Goal: Find specific page/section: Find specific page/section

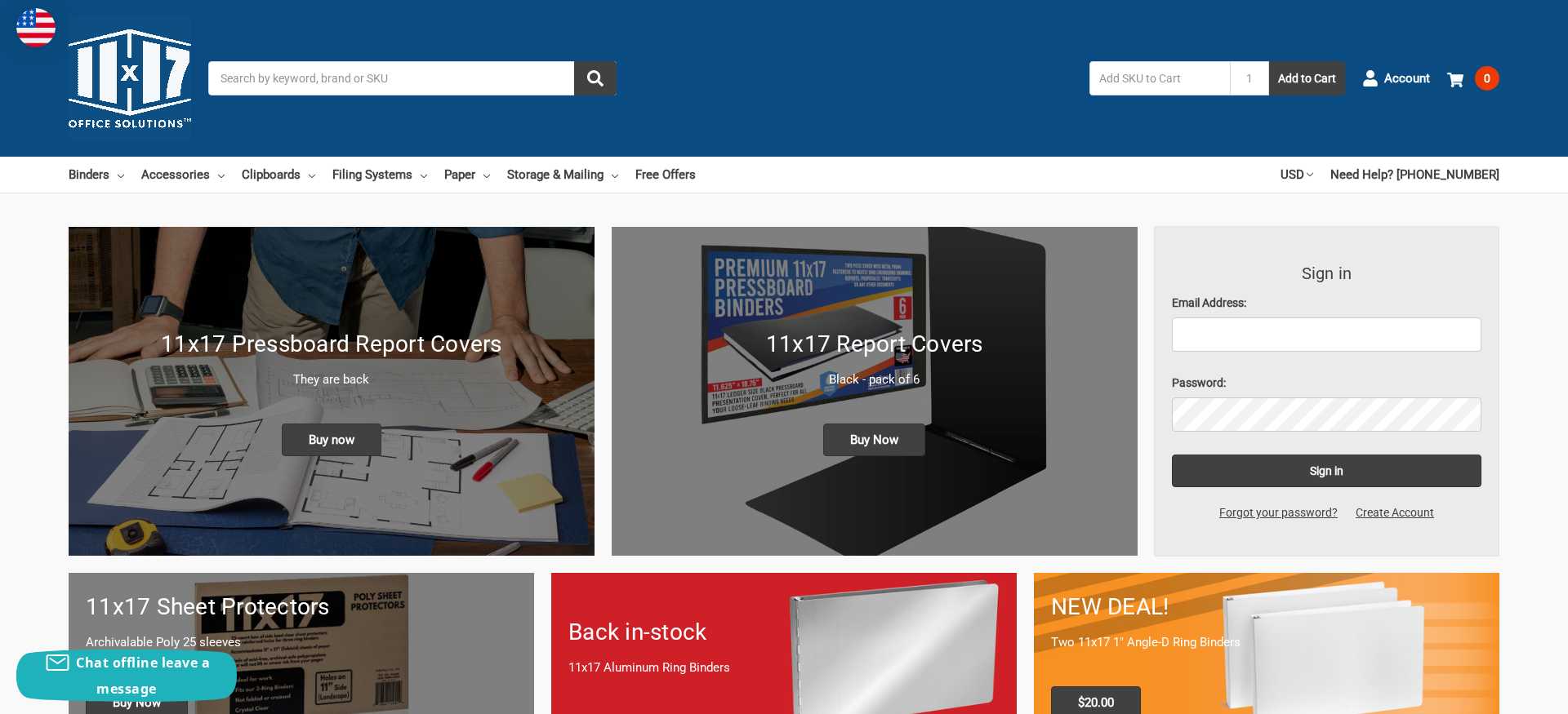
click at [304, 78] on input "Search" at bounding box center [411, 78] width 408 height 34
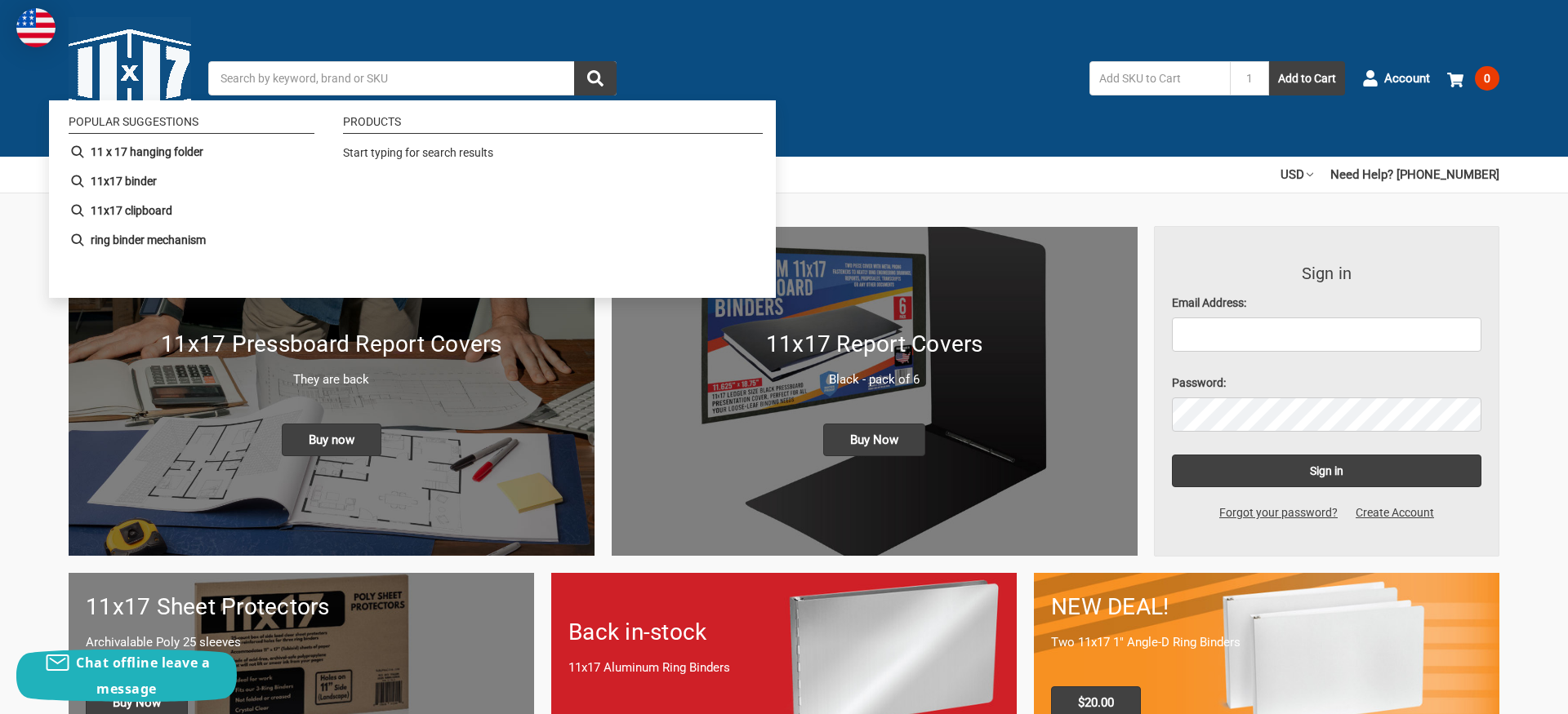
paste input "116910"
type input "116910"
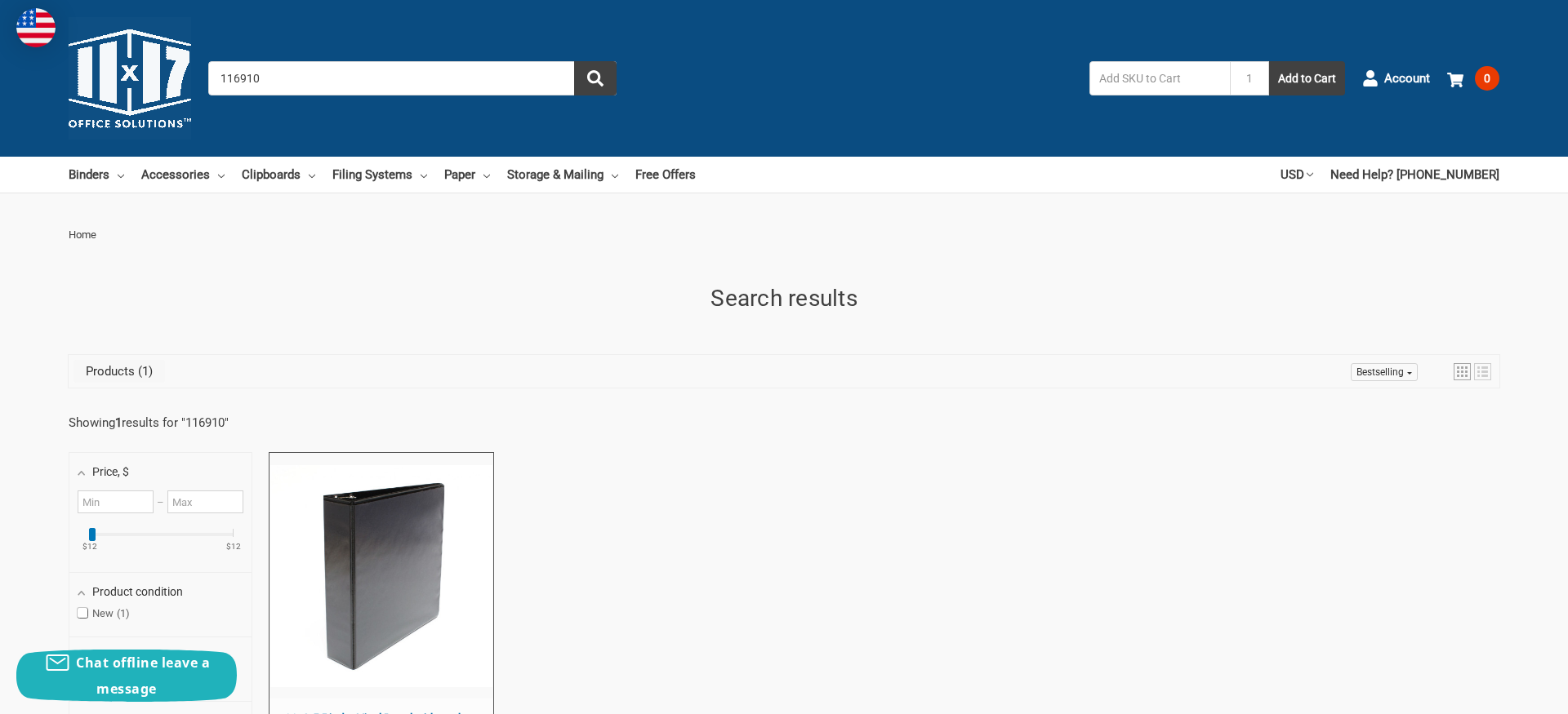
click at [403, 85] on input "116910" at bounding box center [411, 78] width 408 height 34
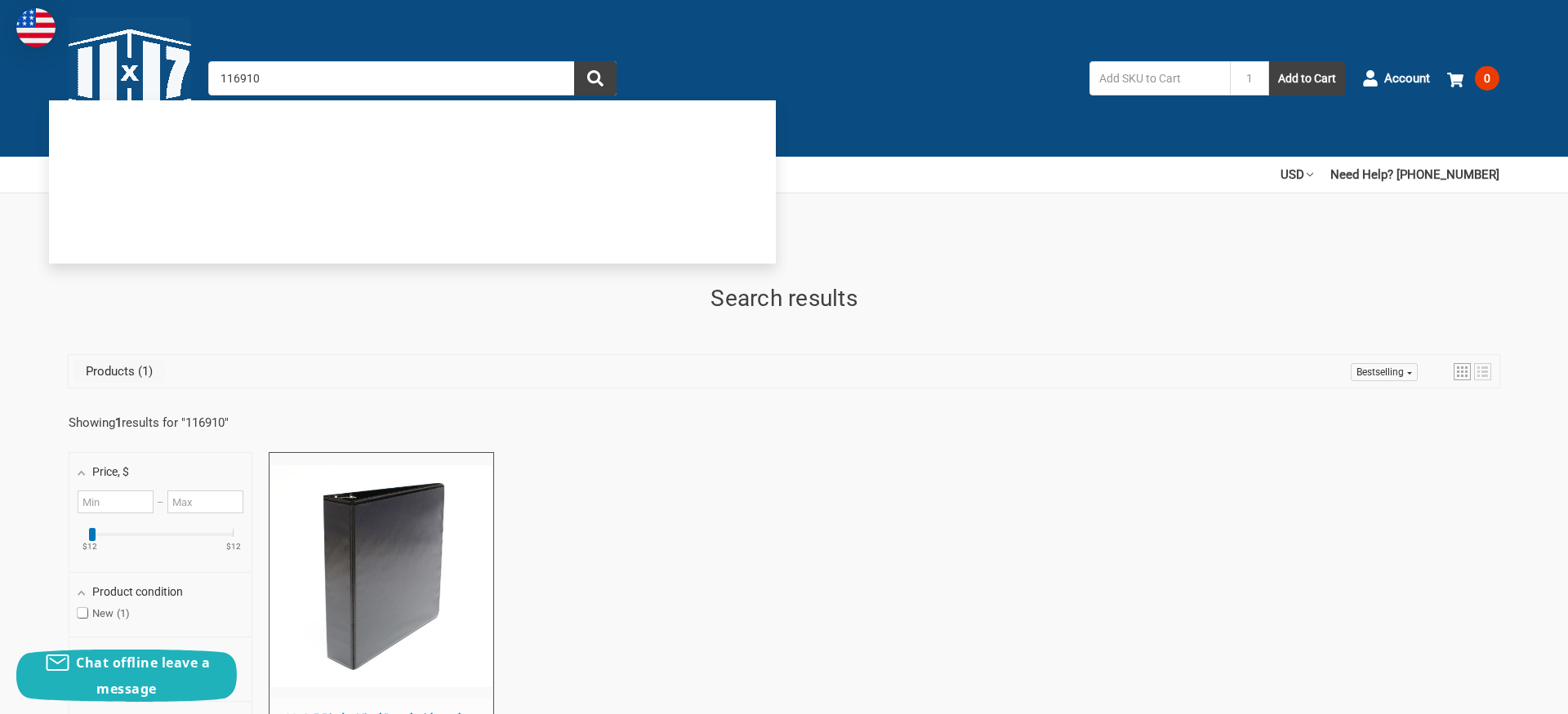
paste input "516610"
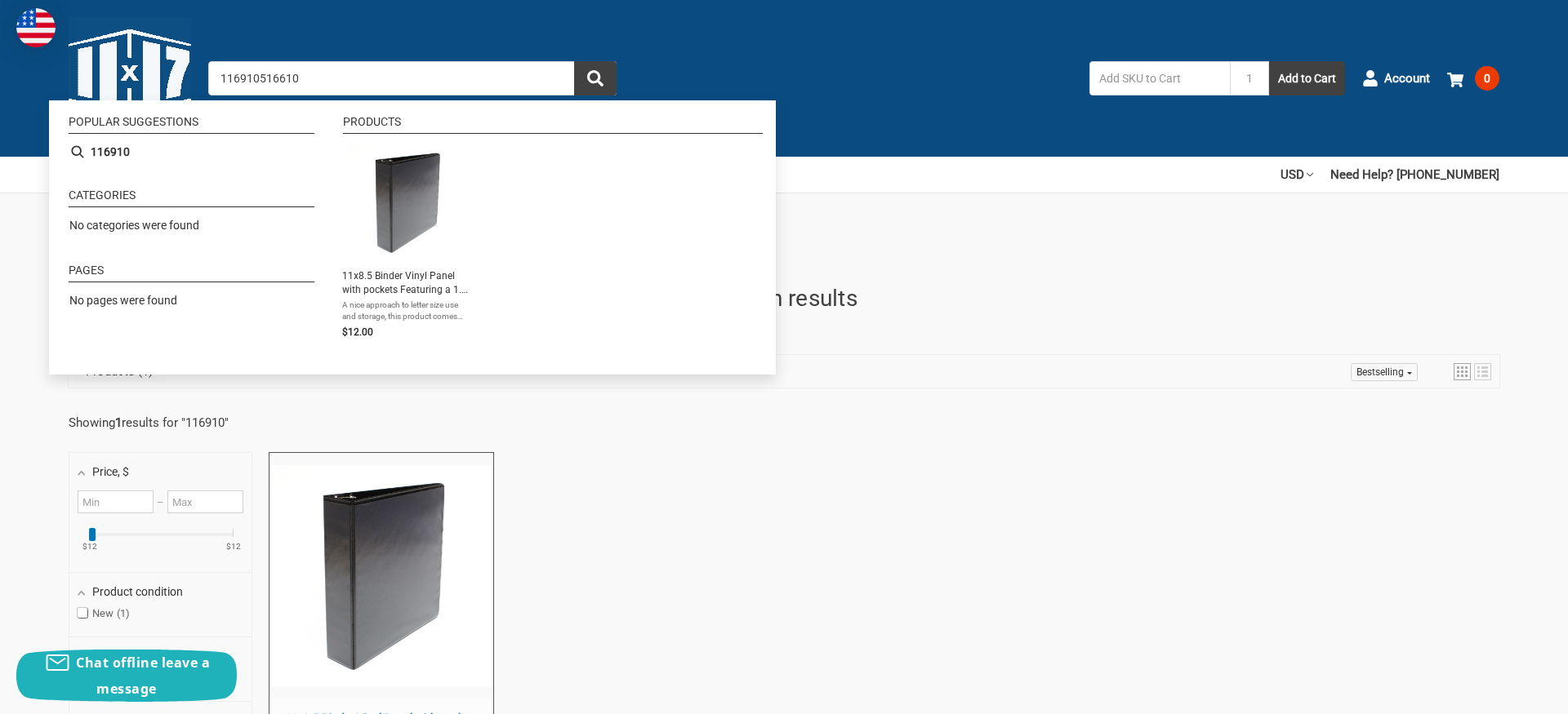
drag, startPoint x: 417, startPoint y: 85, endPoint x: -67, endPoint y: 135, distance: 486.6
click at [208, 96] on input "116910516610" at bounding box center [411, 78] width 408 height 34
paste input
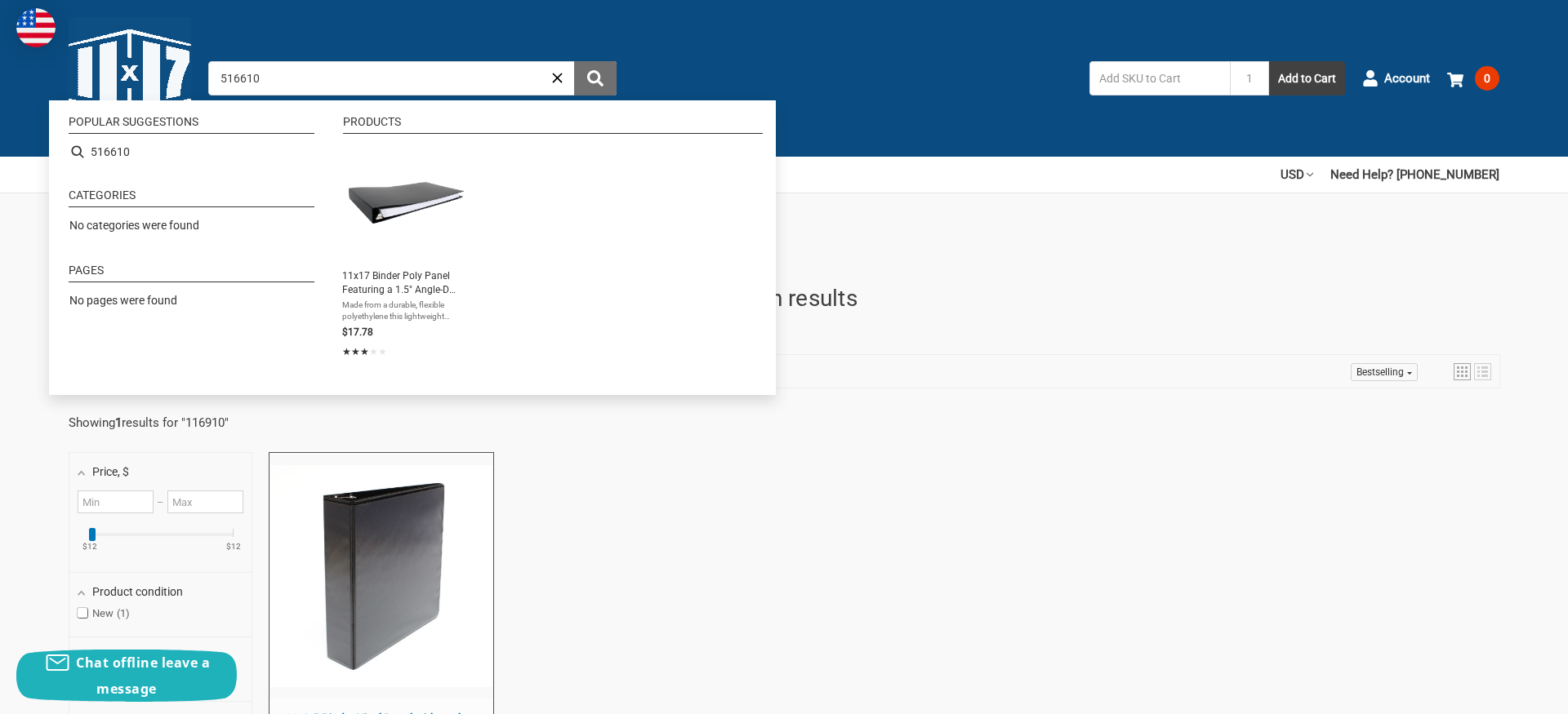
type input "516610"
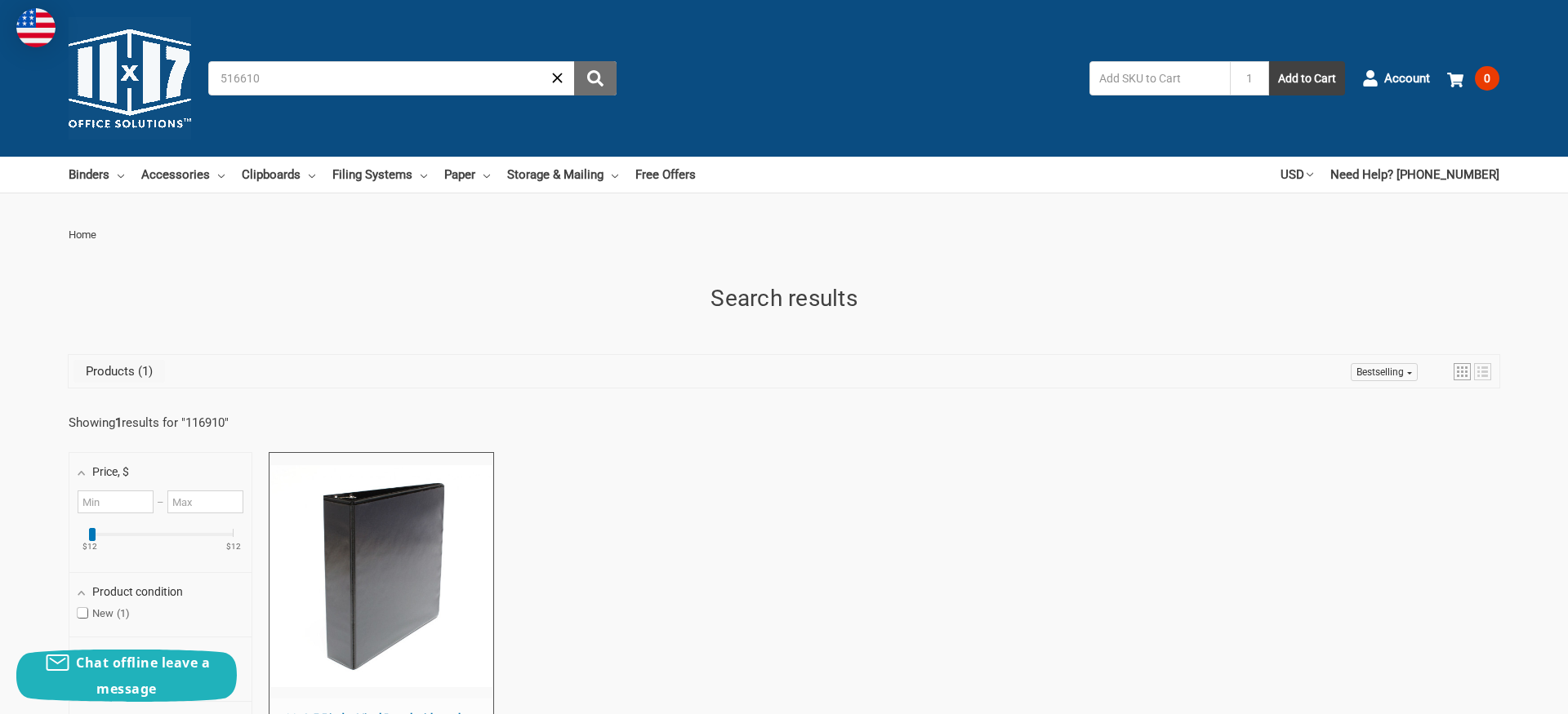
click at [596, 70] on icon "submit" at bounding box center [595, 78] width 16 height 16
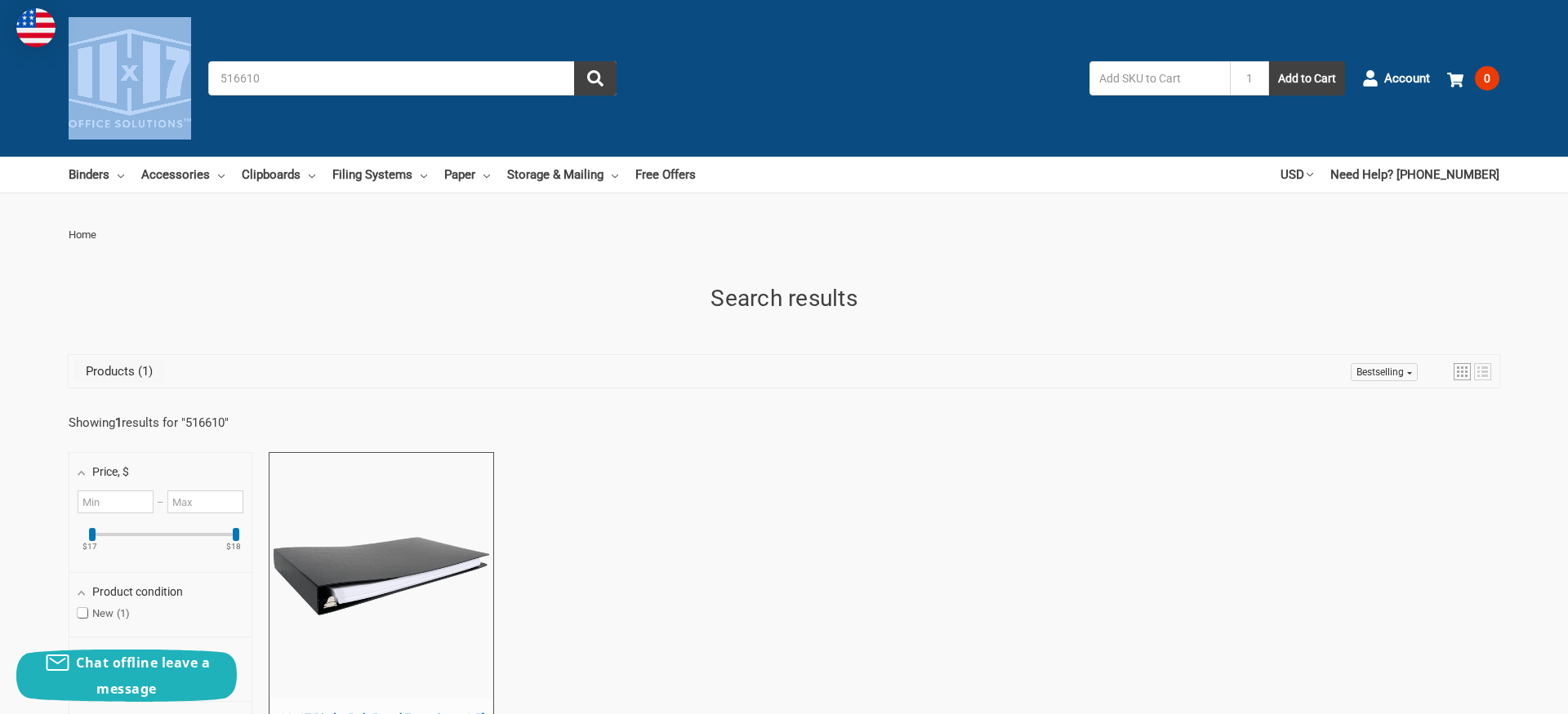
drag, startPoint x: 319, startPoint y: 57, endPoint x: 159, endPoint y: 66, distance: 160.3
click at [159, 66] on div "Toggle menu Search 516610 1 Add to Cart Account 0 Your Cart Your Cart Is Empty.…" at bounding box center [784, 78] width 1568 height 157
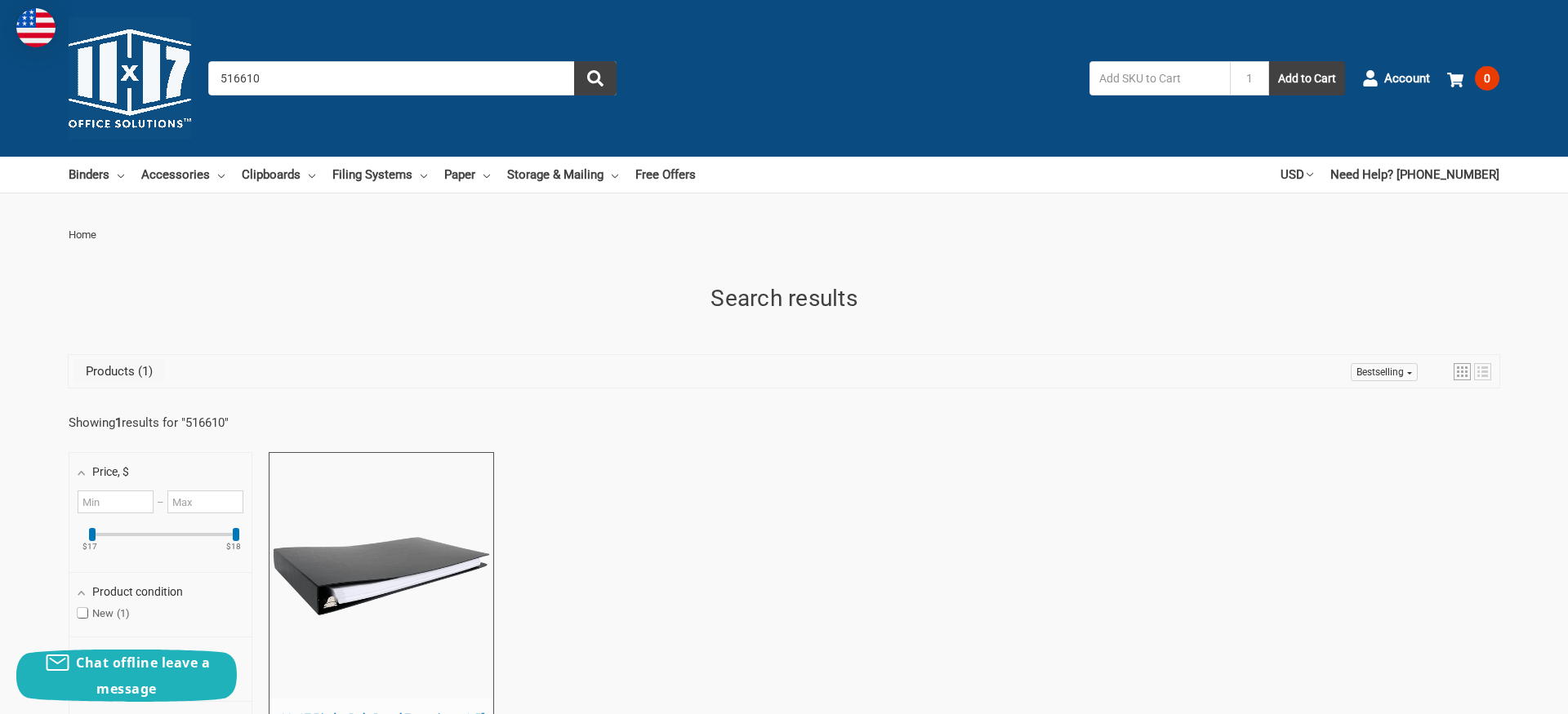
drag, startPoint x: 271, startPoint y: 85, endPoint x: 105, endPoint y: 79, distance: 166.1
click at [208, 81] on input "516610" at bounding box center [411, 78] width 408 height 34
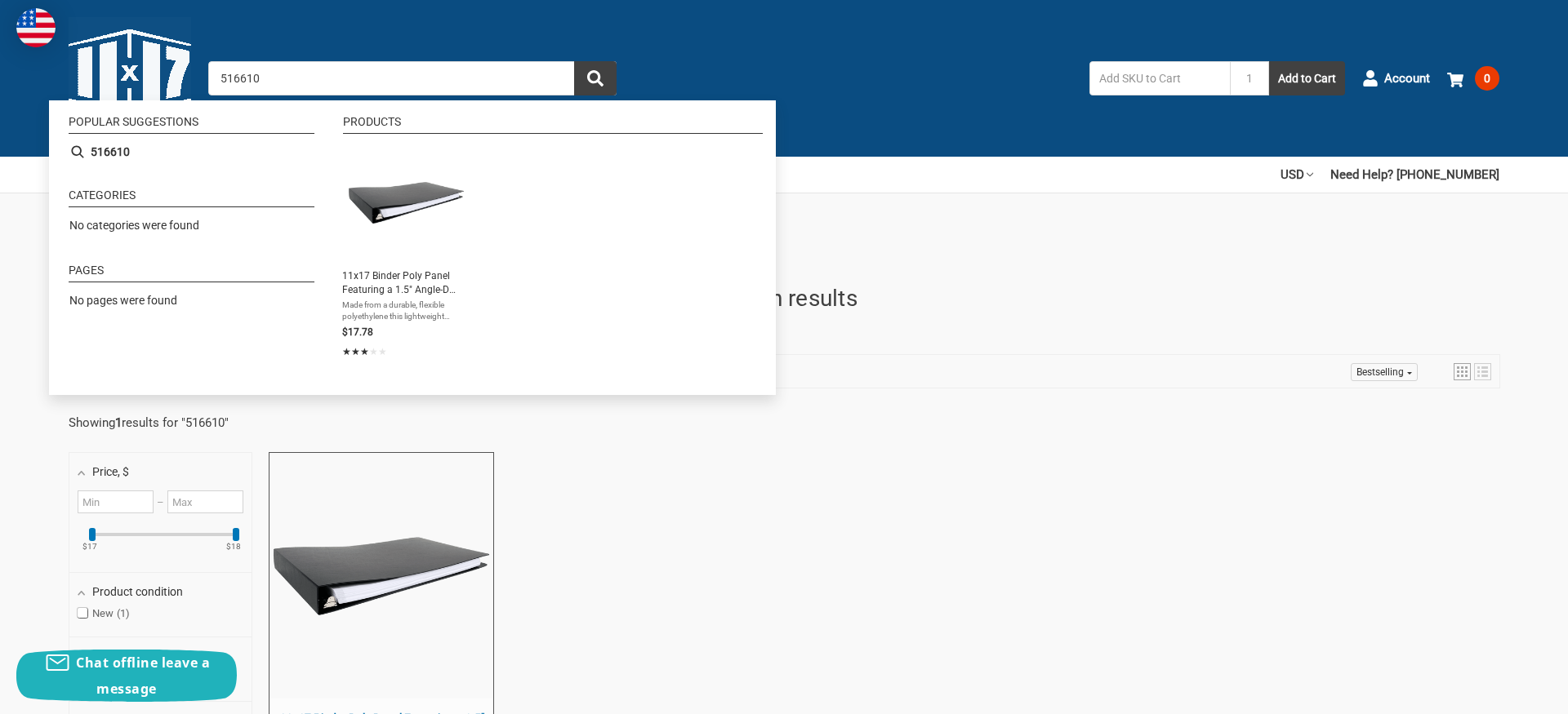
paste input "92807"
type input "592807"
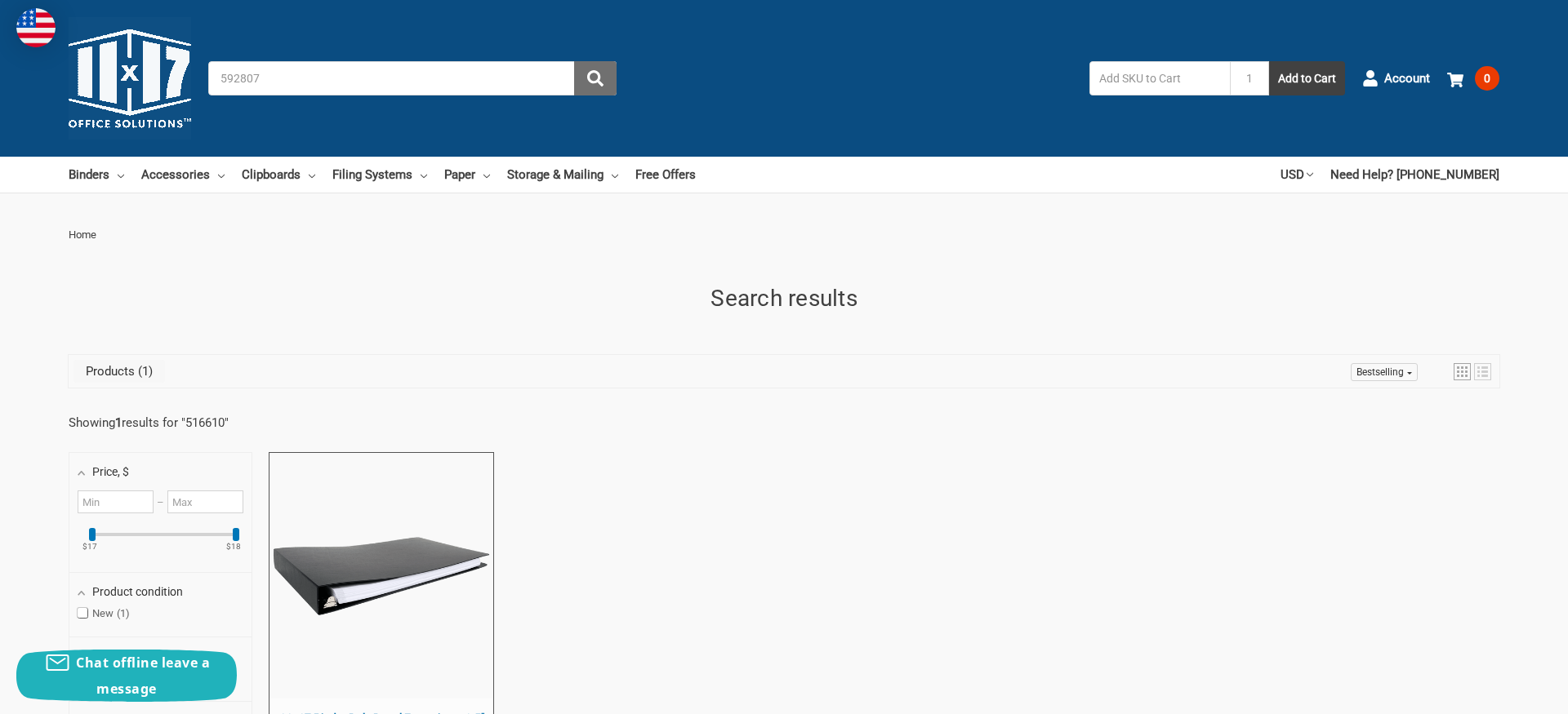
click at [595, 79] on icon "submit" at bounding box center [595, 78] width 16 height 16
